Goal: Task Accomplishment & Management: Manage account settings

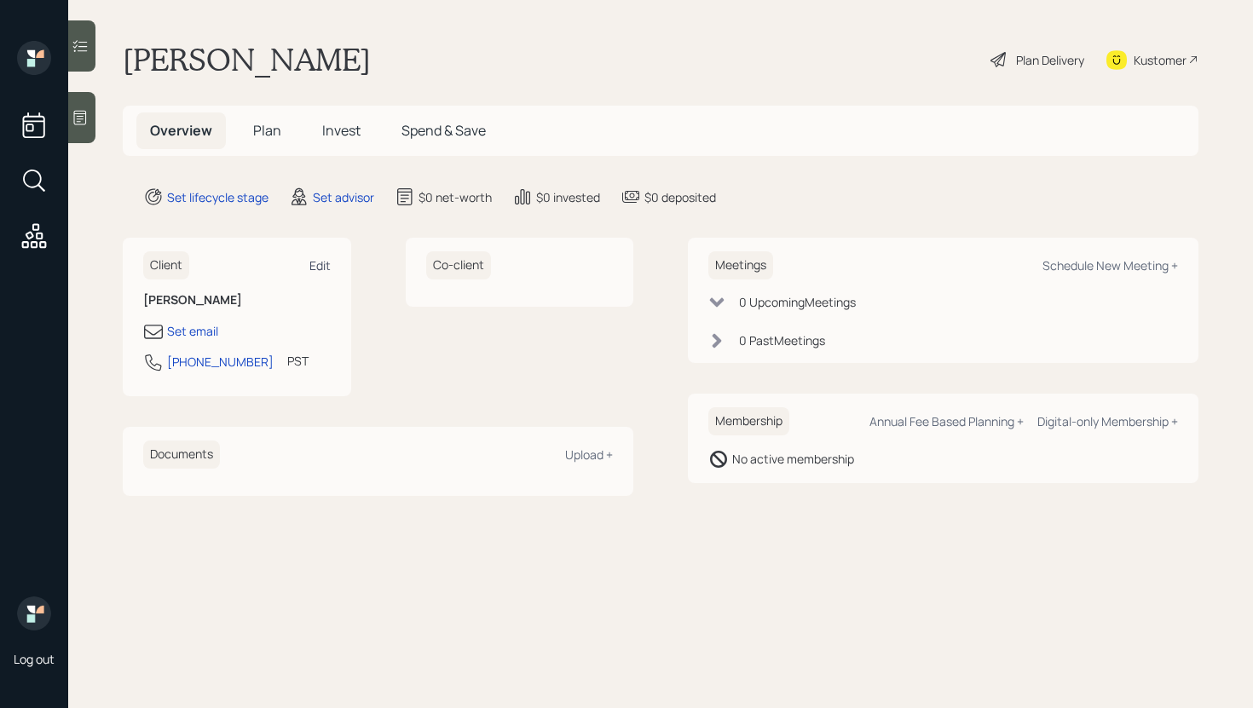
click at [325, 268] on div "Edit" at bounding box center [319, 265] width 21 height 16
select select "America/Los_Angeles"
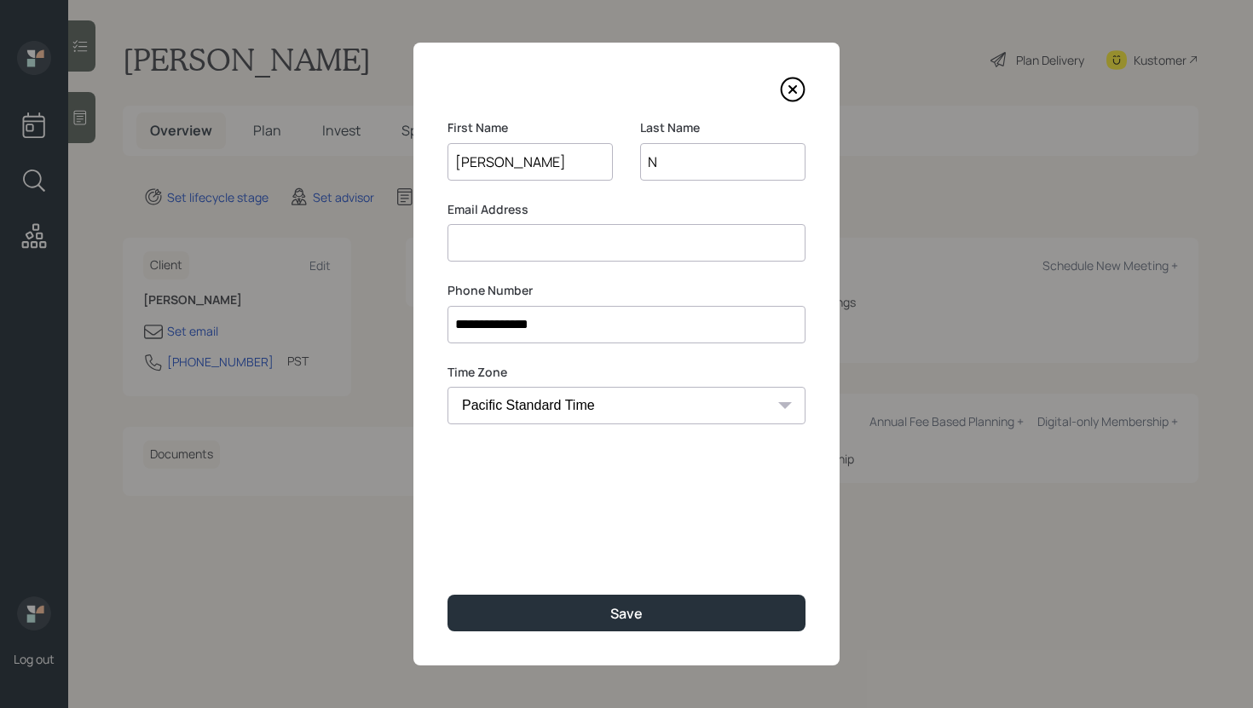
click at [526, 259] on input at bounding box center [626, 242] width 358 height 37
click at [504, 164] on input "Jonathon" at bounding box center [529, 161] width 165 height 37
click at [481, 253] on input at bounding box center [626, 242] width 358 height 37
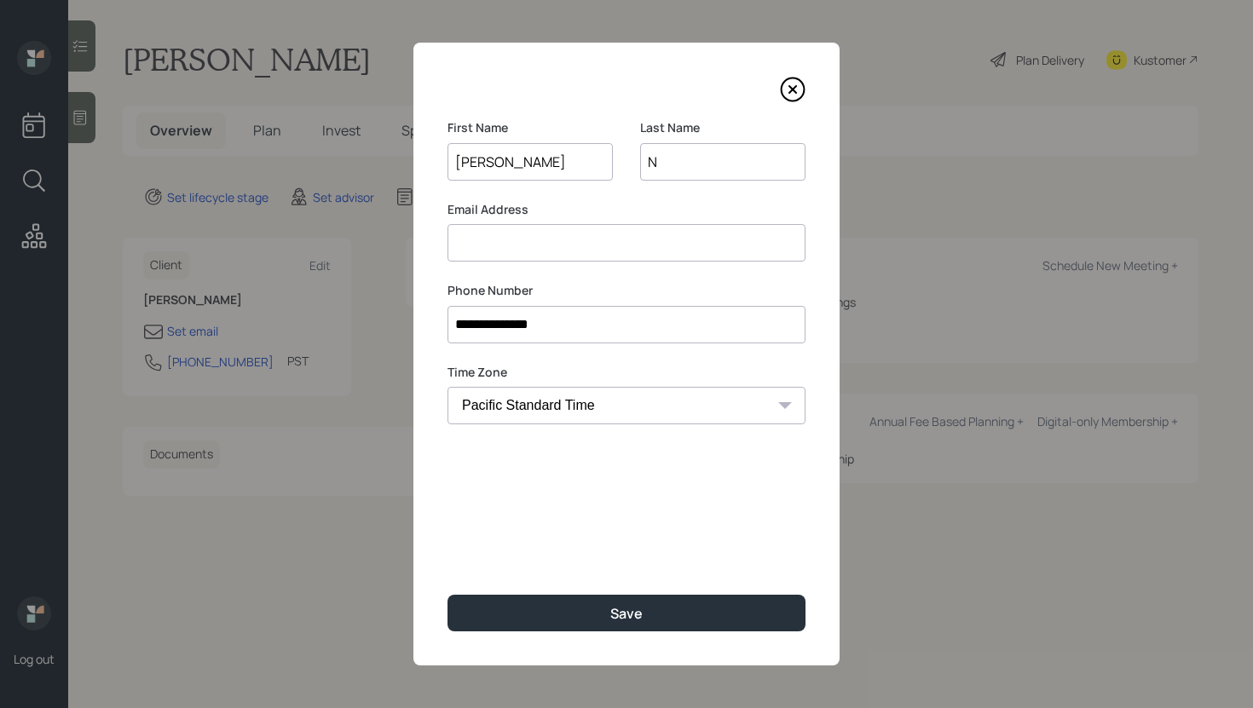
click at [499, 245] on input at bounding box center [626, 242] width 358 height 37
click at [521, 247] on input "jonathonln@gmail.com" at bounding box center [626, 242] width 358 height 37
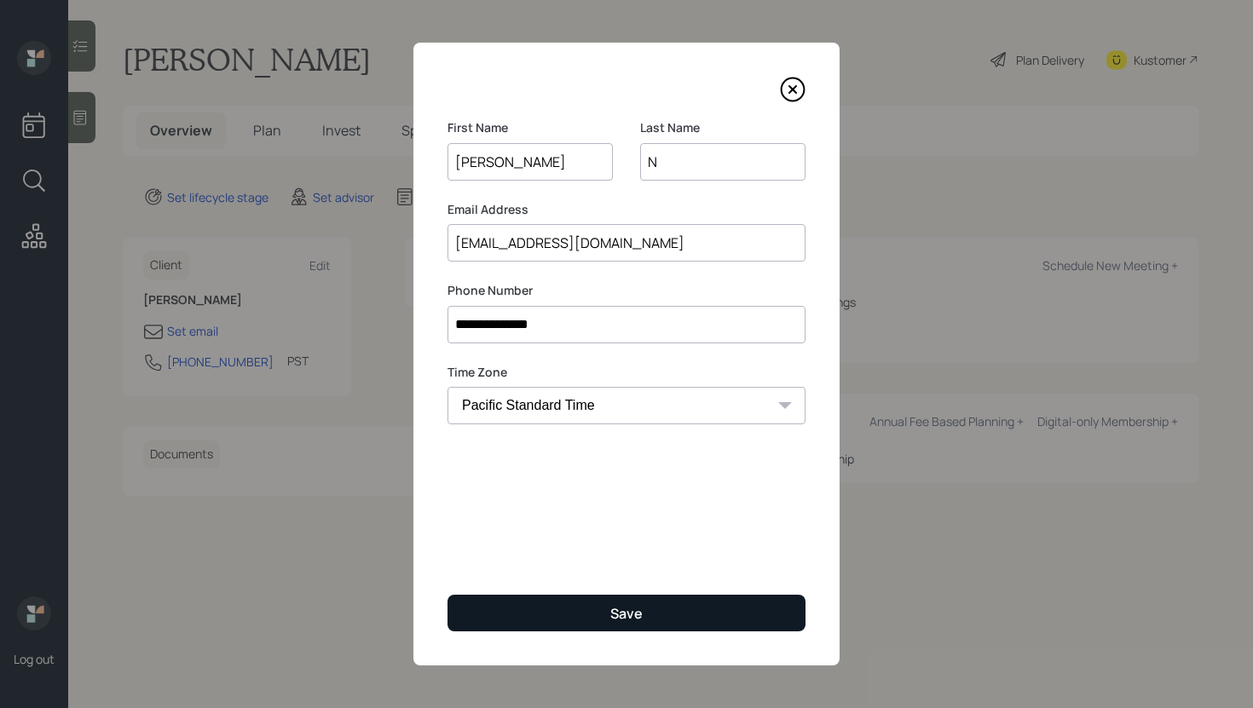
type input "jonathonln@gmail.com"
click at [517, 610] on button "Save" at bounding box center [626, 613] width 358 height 37
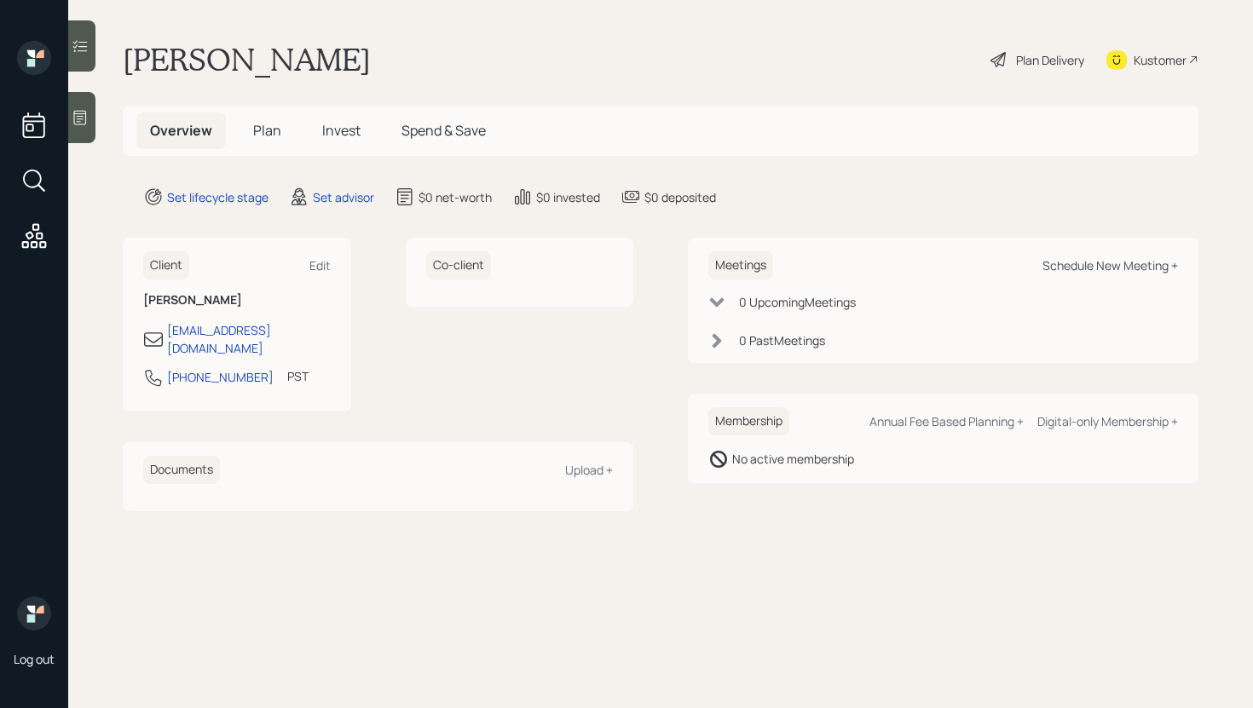
click at [1090, 262] on div "Schedule New Meeting +" at bounding box center [1109, 265] width 135 height 16
select select "round-robin"
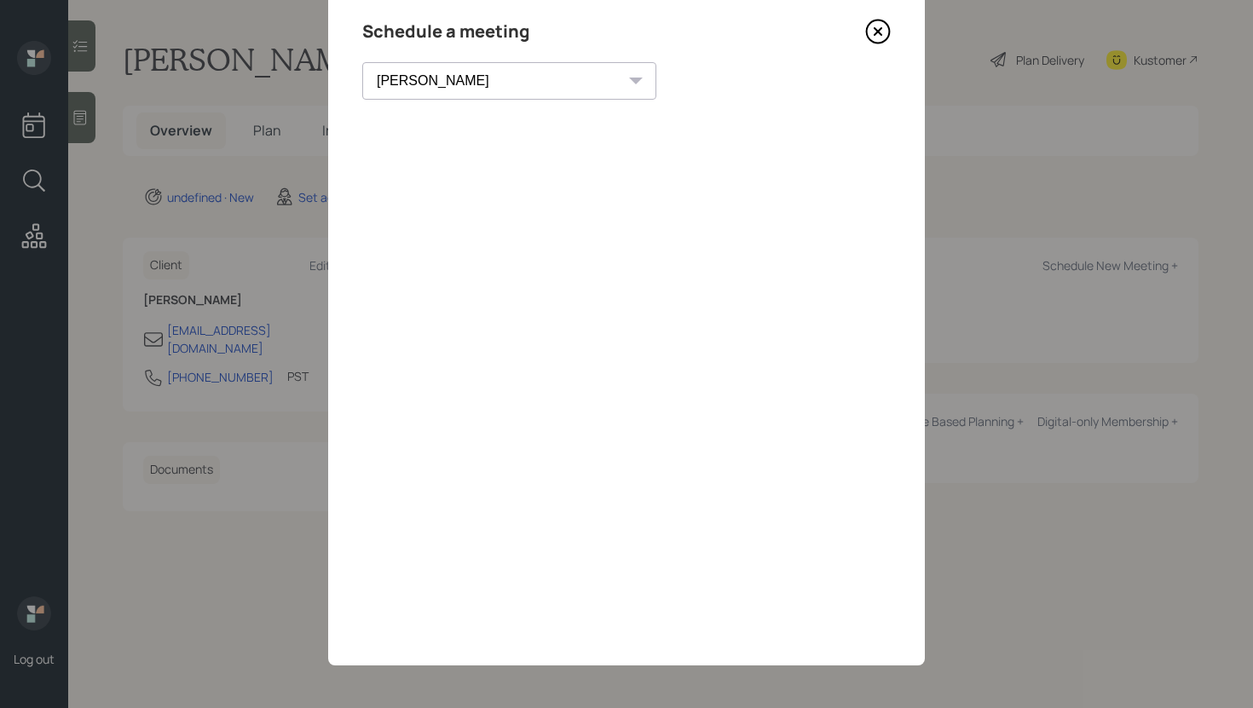
scroll to position [59, 0]
click at [873, 29] on icon at bounding box center [878, 32] width 26 height 26
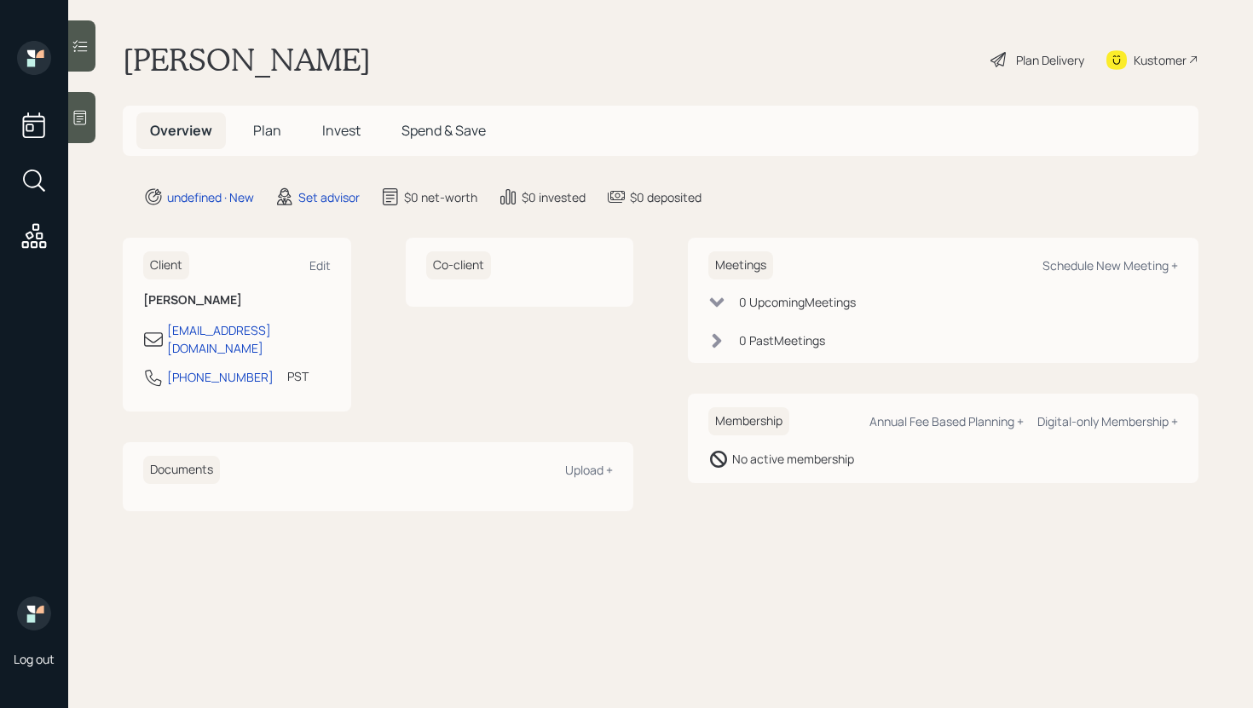
click at [93, 118] on div at bounding box center [81, 117] width 27 height 51
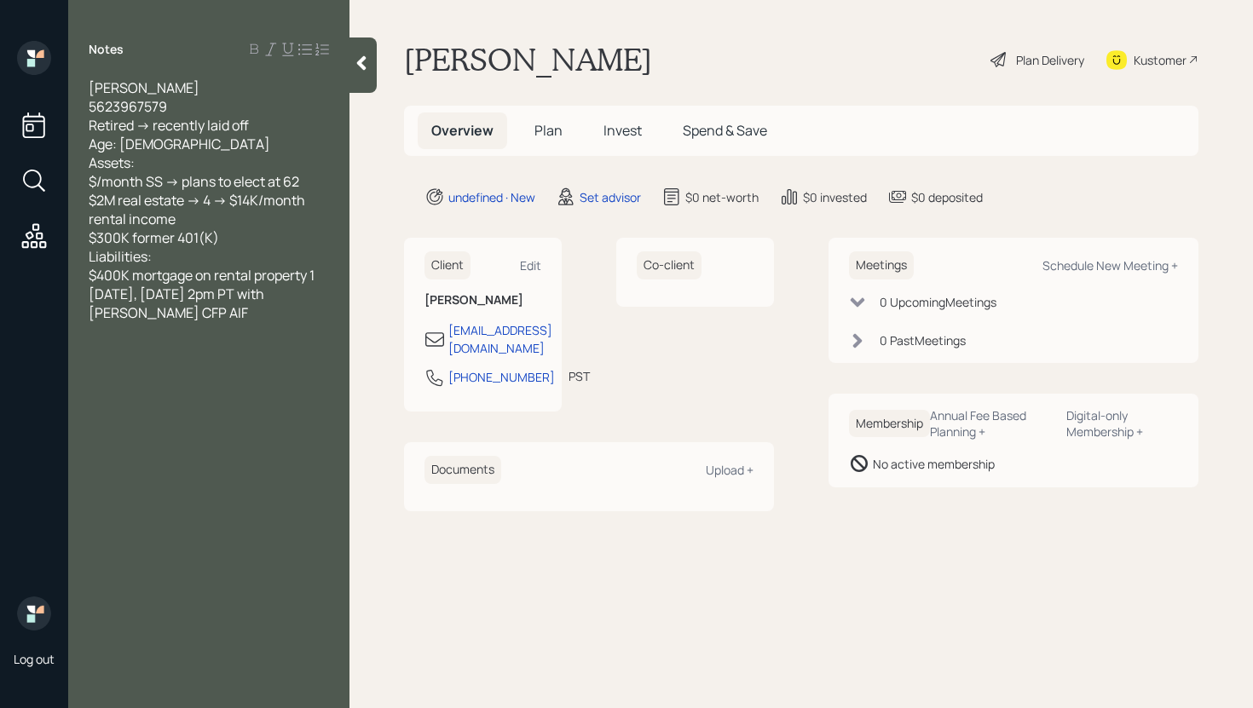
click at [364, 72] on div at bounding box center [362, 64] width 27 height 55
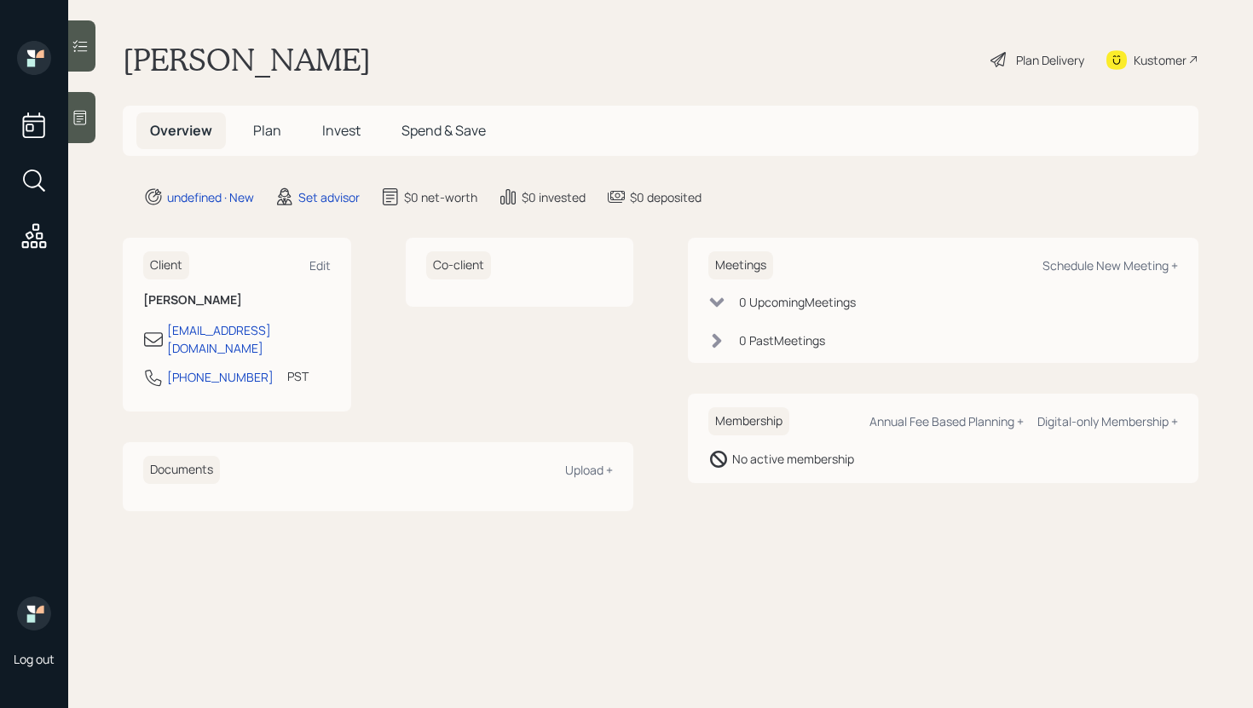
click at [1176, 63] on div "Kustomer" at bounding box center [1159, 60] width 53 height 18
click at [314, 257] on div "Edit" at bounding box center [319, 265] width 21 height 16
select select "America/Los_Angeles"
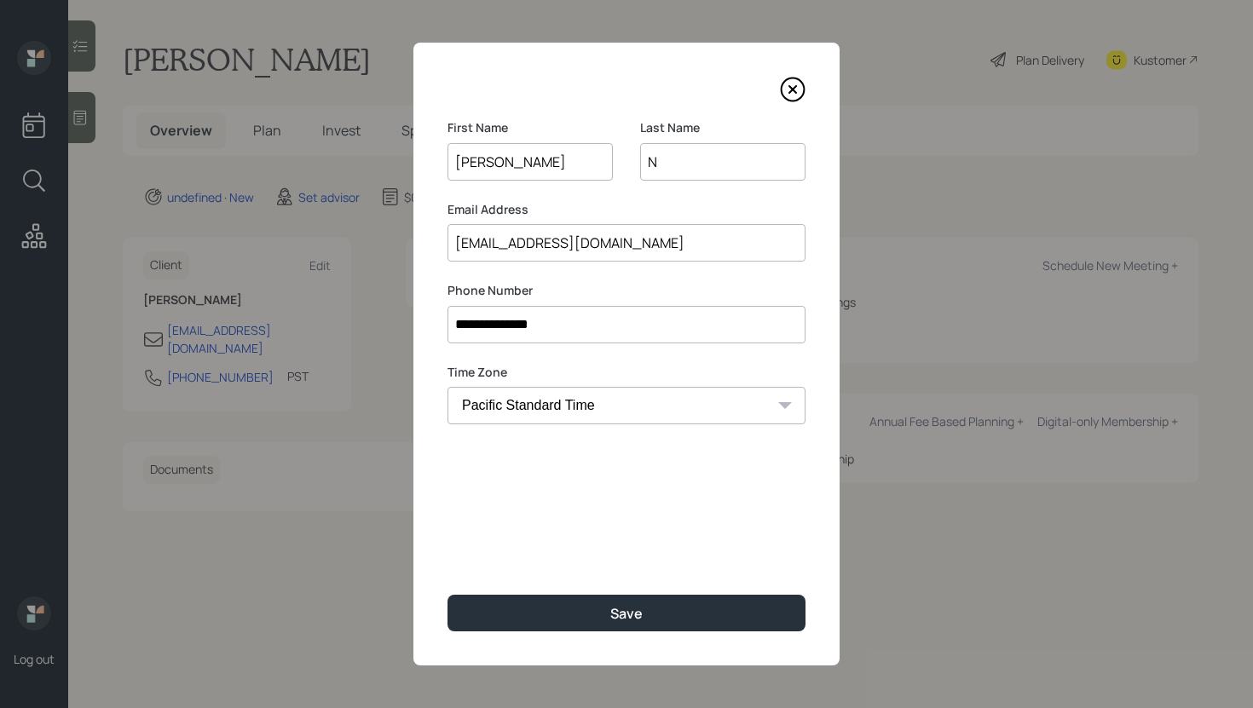
click at [542, 166] on input "Jonathon" at bounding box center [529, 161] width 165 height 37
click at [613, 291] on label "Phone Number" at bounding box center [626, 290] width 358 height 17
click at [665, 164] on input "N" at bounding box center [722, 161] width 165 height 37
click at [538, 156] on input "Jonathon" at bounding box center [529, 161] width 165 height 37
click at [673, 153] on input "N" at bounding box center [722, 161] width 165 height 37
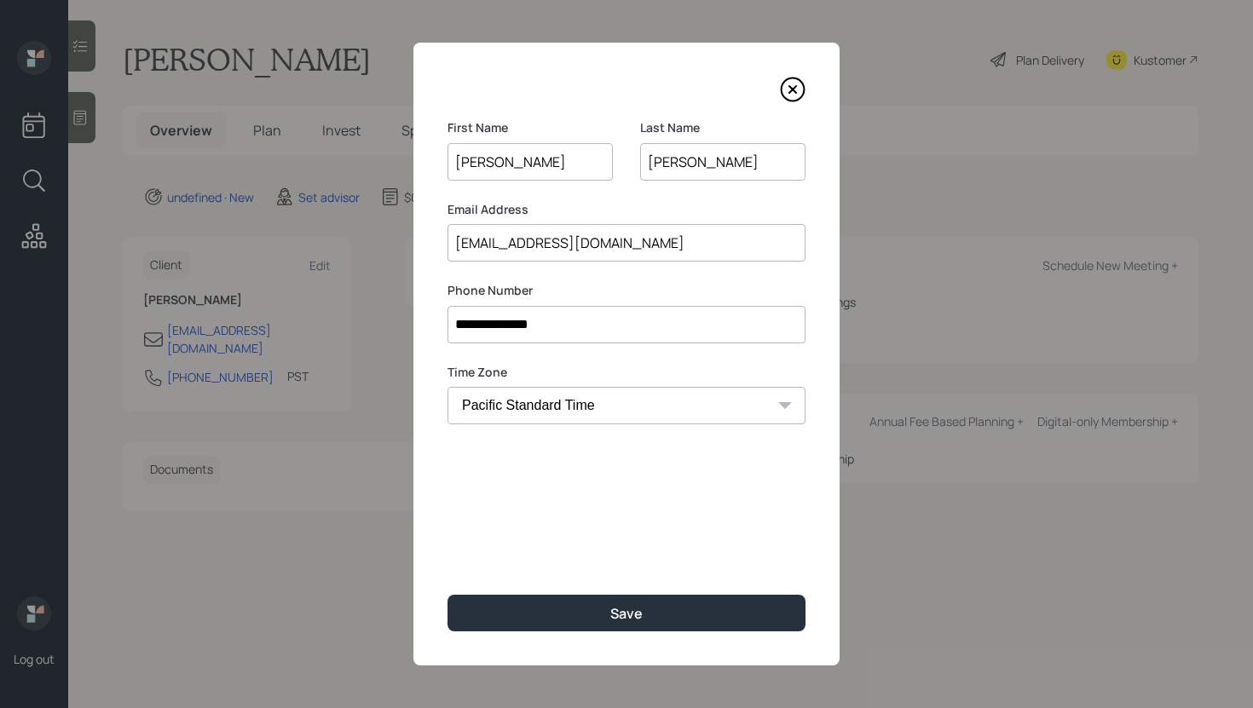
type input "Nguyen"
click at [519, 245] on input "jonathonln@gmail.com" at bounding box center [626, 242] width 358 height 37
click at [516, 240] on input "jonathonlnguyen@gmail.com" at bounding box center [626, 242] width 358 height 37
type input "jonathonlenguyen@gmail.com"
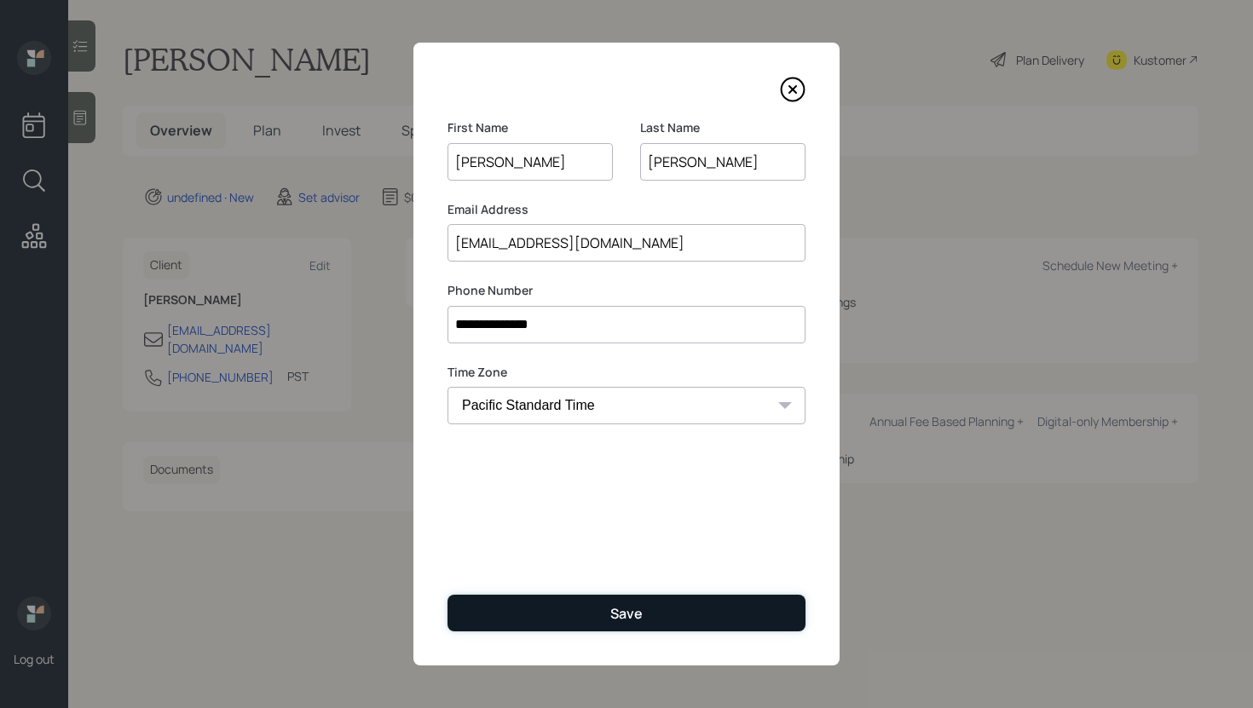
click at [619, 604] on div "Save" at bounding box center [626, 613] width 32 height 19
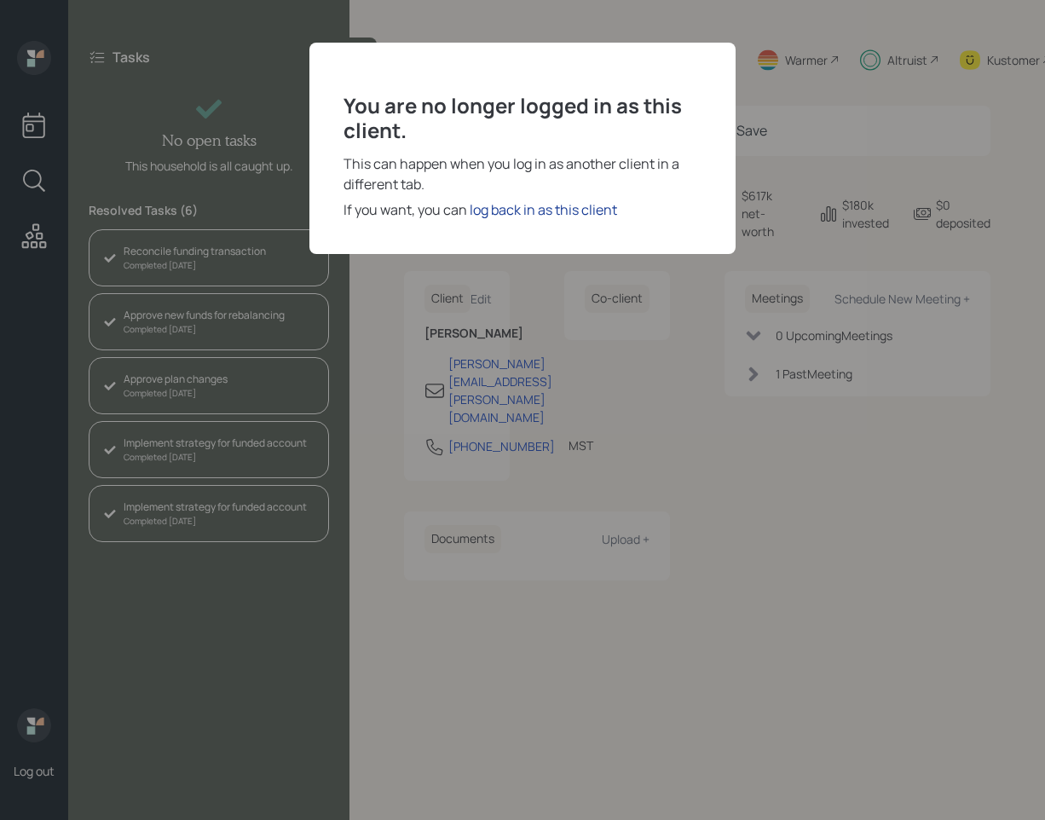
scroll to position [57, 0]
click at [548, 210] on div "log back in as this client" at bounding box center [542, 209] width 147 height 20
